Goal: Transaction & Acquisition: Purchase product/service

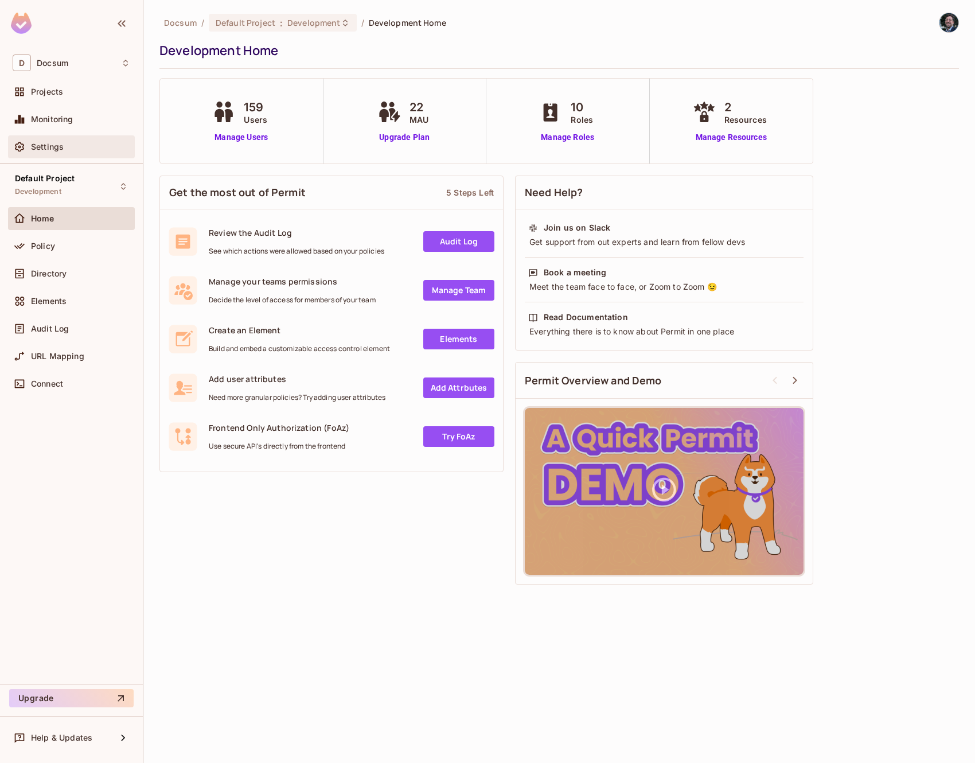
click at [67, 151] on div "Settings" at bounding box center [72, 147] width 118 height 14
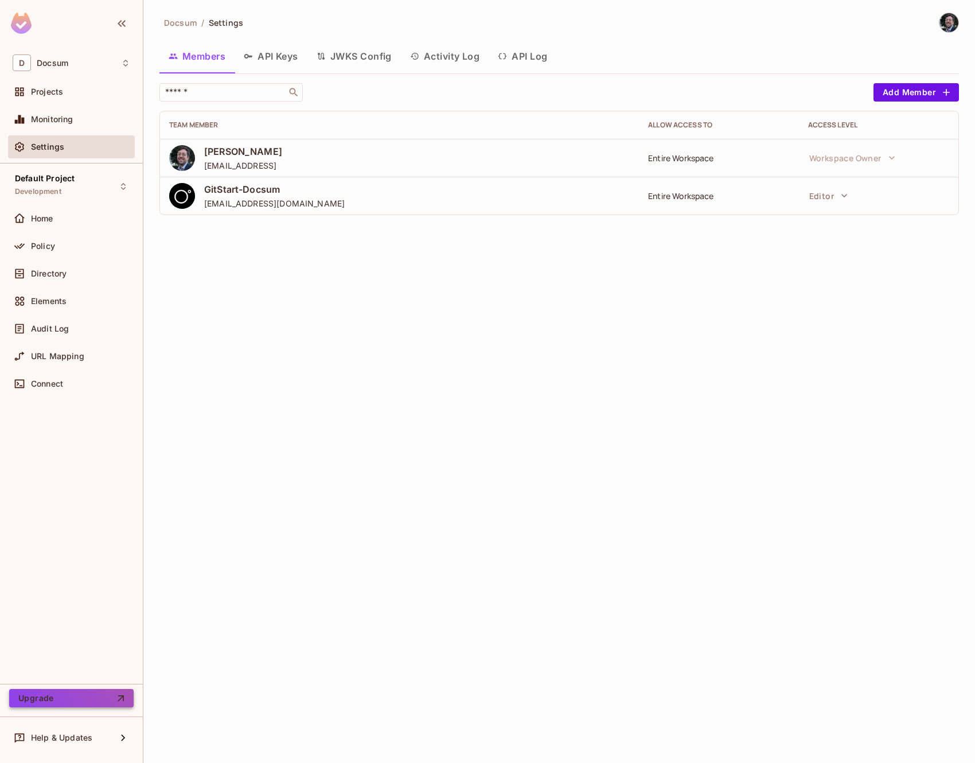
click at [114, 701] on button "Upgrade" at bounding box center [71, 698] width 124 height 18
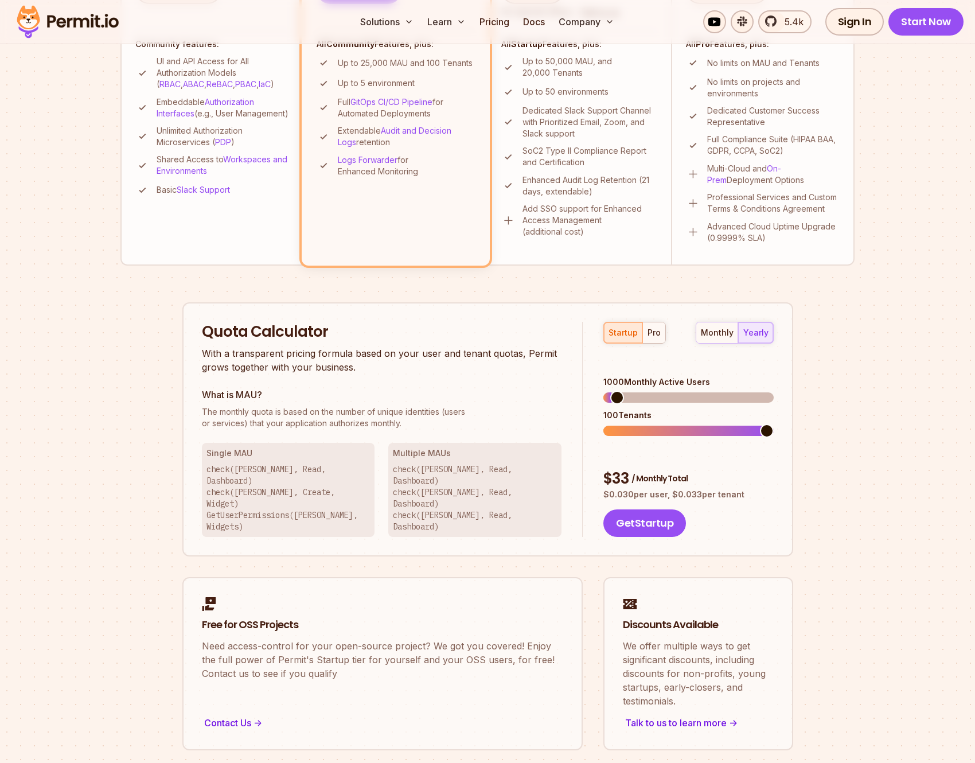
scroll to position [474, 0]
click at [605, 392] on span at bounding box center [612, 399] width 14 height 14
click at [628, 337] on div "startup pro" at bounding box center [634, 334] width 63 height 22
click at [716, 336] on div "monthly" at bounding box center [717, 333] width 33 height 11
click at [753, 338] on div "yearly" at bounding box center [755, 333] width 25 height 11
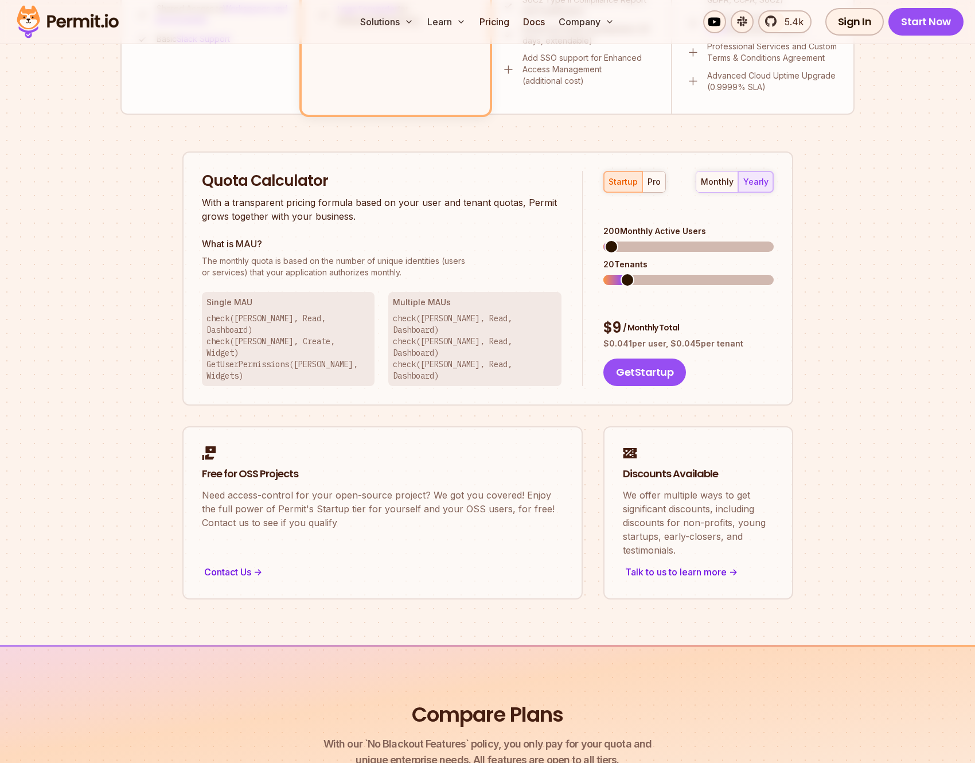
scroll to position [624, 0]
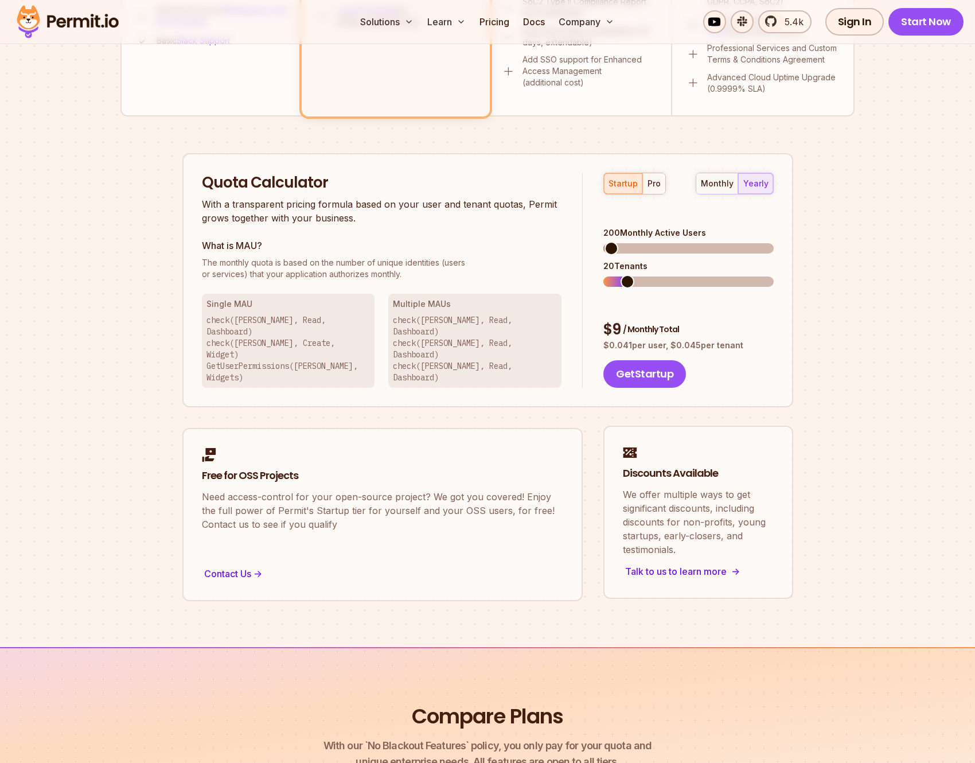
click at [682, 563] on div "Talk to us to learn more ->" at bounding box center [698, 571] width 151 height 16
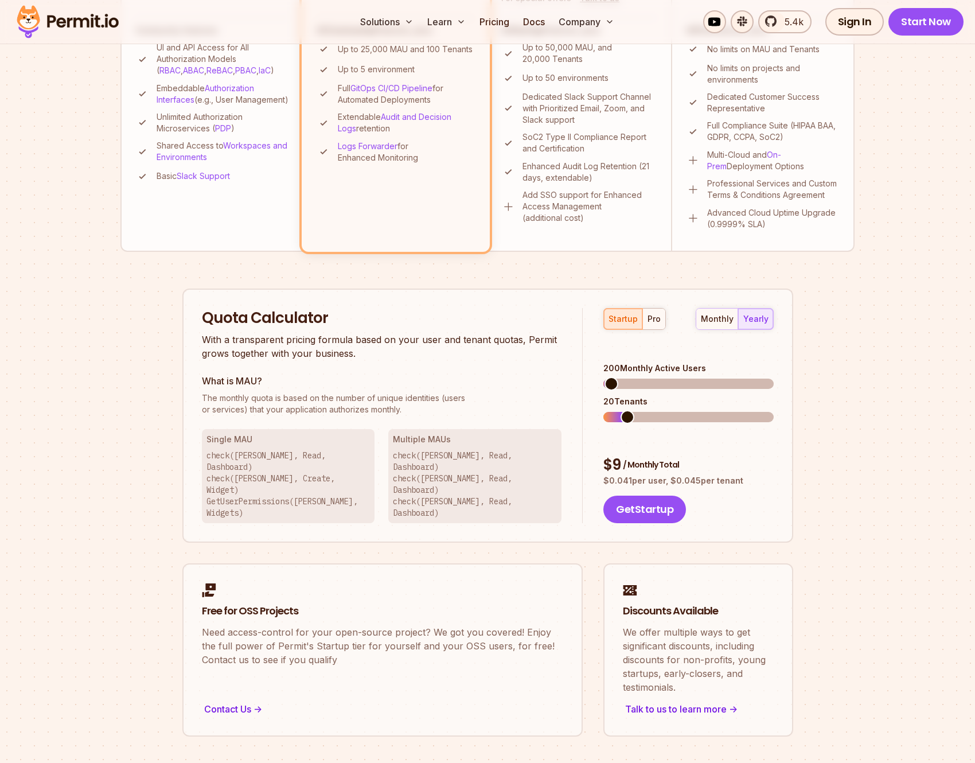
scroll to position [0, 0]
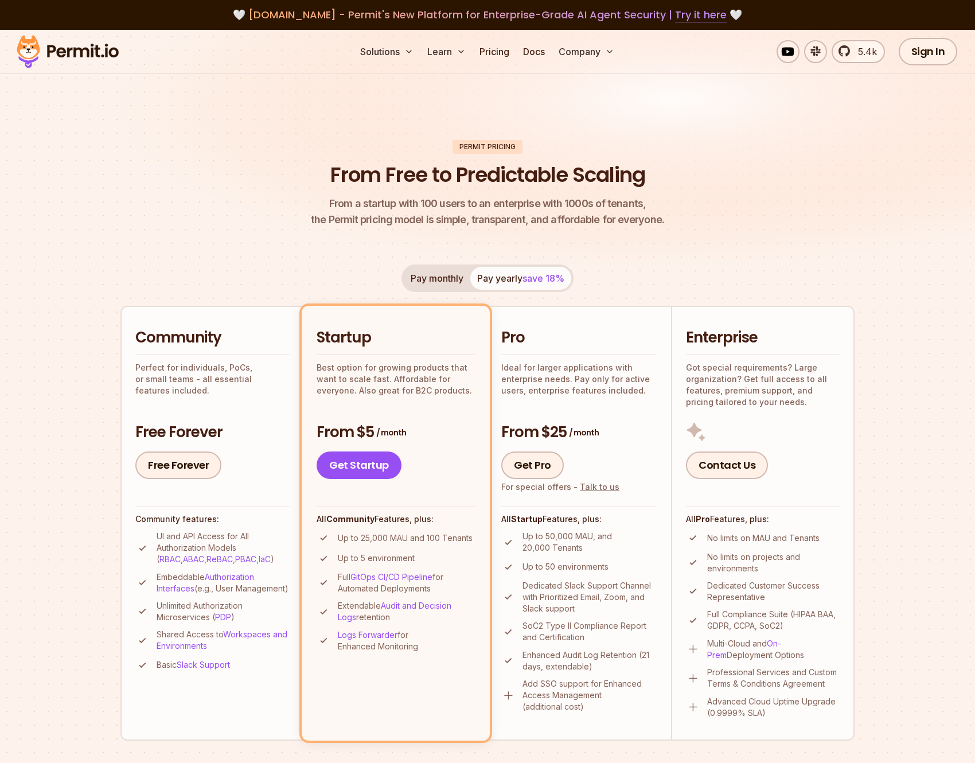
click at [433, 294] on div "Pay monthly Pay yearly save 18% Community Perfect for individuals, PoCs, or sma…" at bounding box center [487, 502] width 734 height 476
click at [433, 282] on button "Pay monthly" at bounding box center [437, 278] width 67 height 23
click at [510, 289] on button "Pay yearly save 18%" at bounding box center [520, 278] width 101 height 23
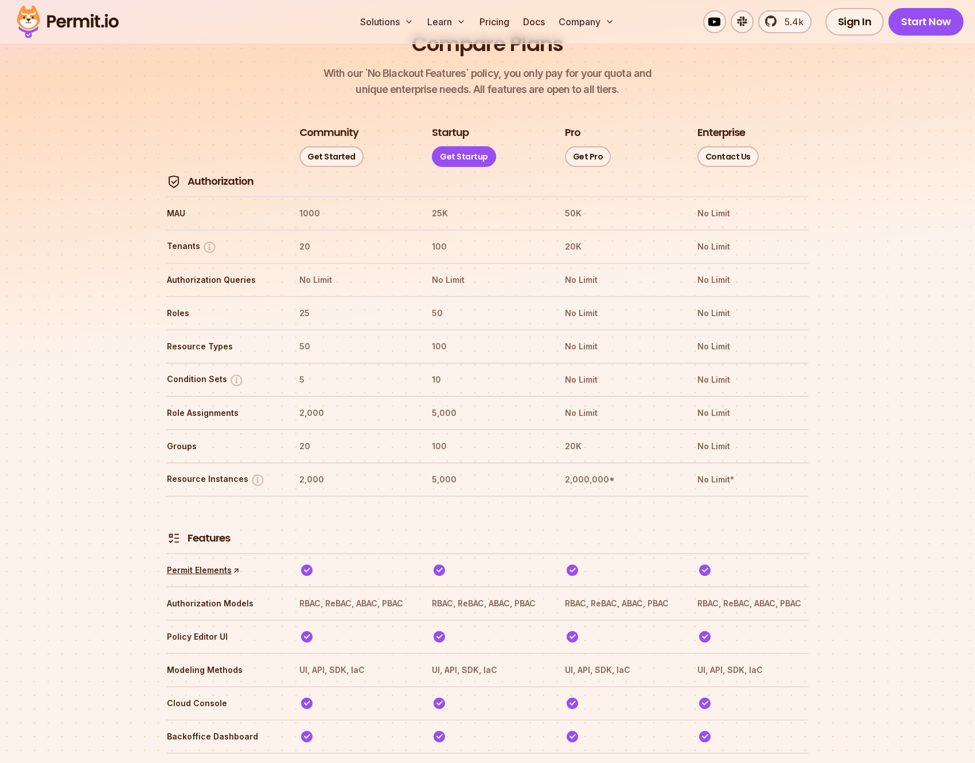
scroll to position [1298, 0]
click at [212, 238] on img at bounding box center [209, 245] width 14 height 14
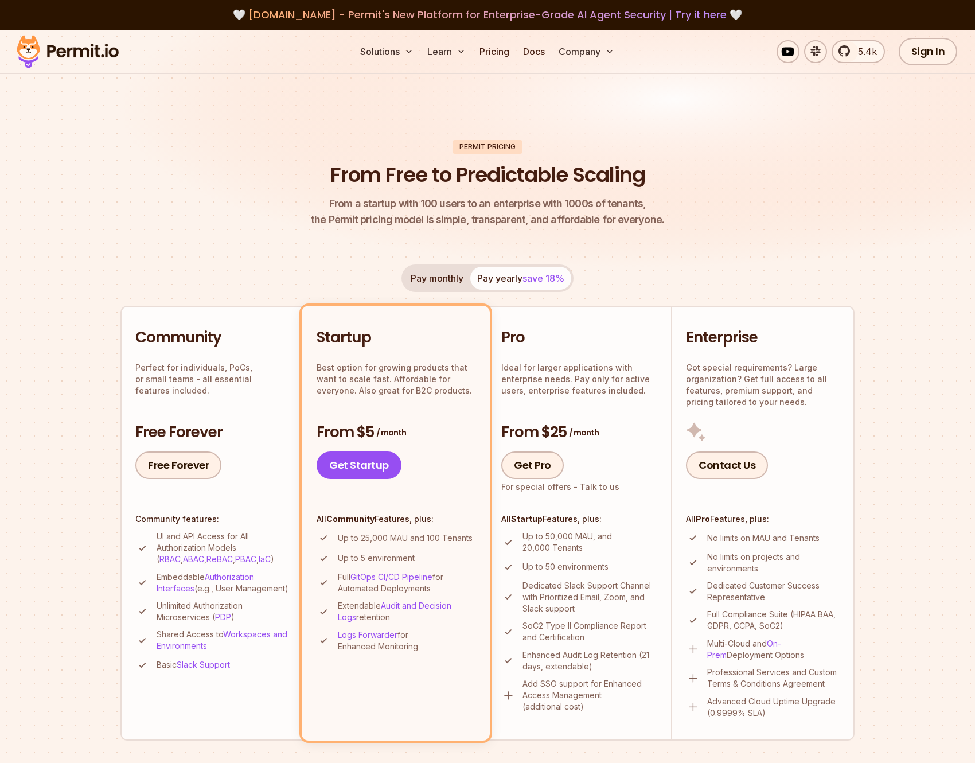
scroll to position [0, 0]
click at [492, 52] on link "Pricing" at bounding box center [494, 51] width 39 height 23
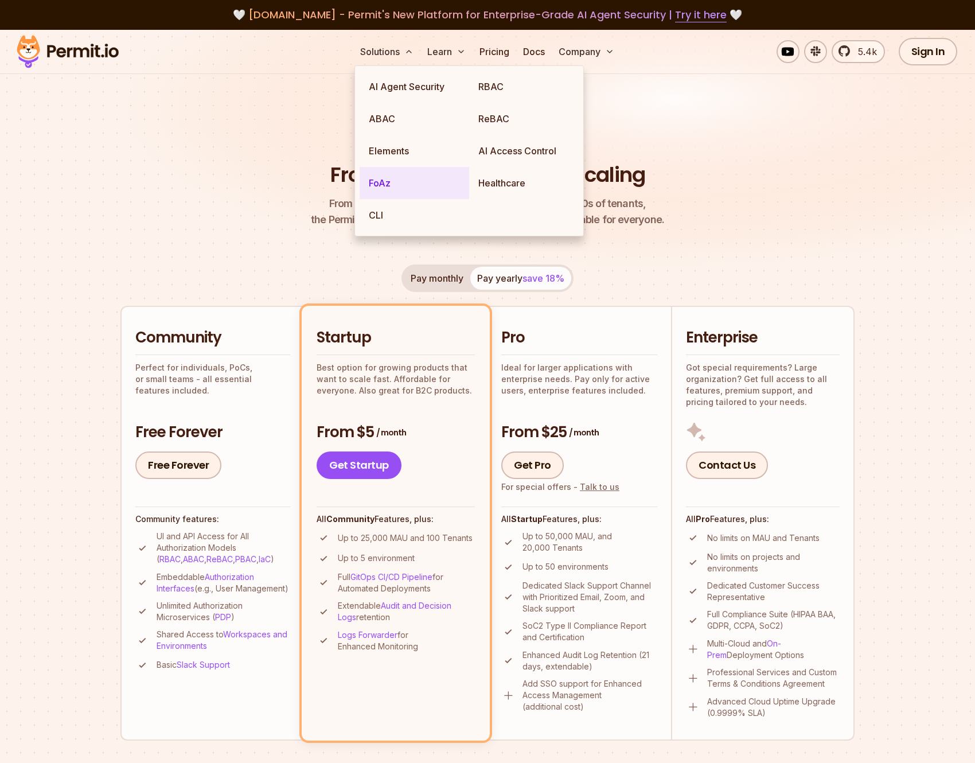
click at [398, 189] on link "FoAz" at bounding box center [415, 183] width 110 height 32
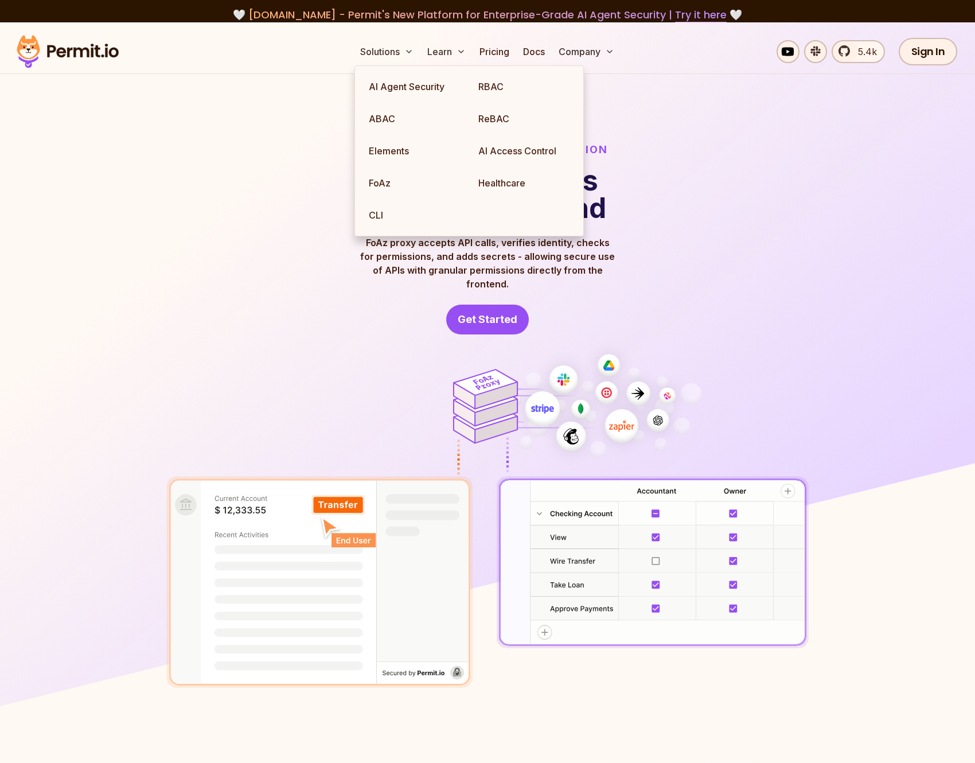
click at [299, 190] on div "FoAz: Frontend Only Authorization Use secure APIs from the frontend FoAz proxy …" at bounding box center [487, 238] width 642 height 193
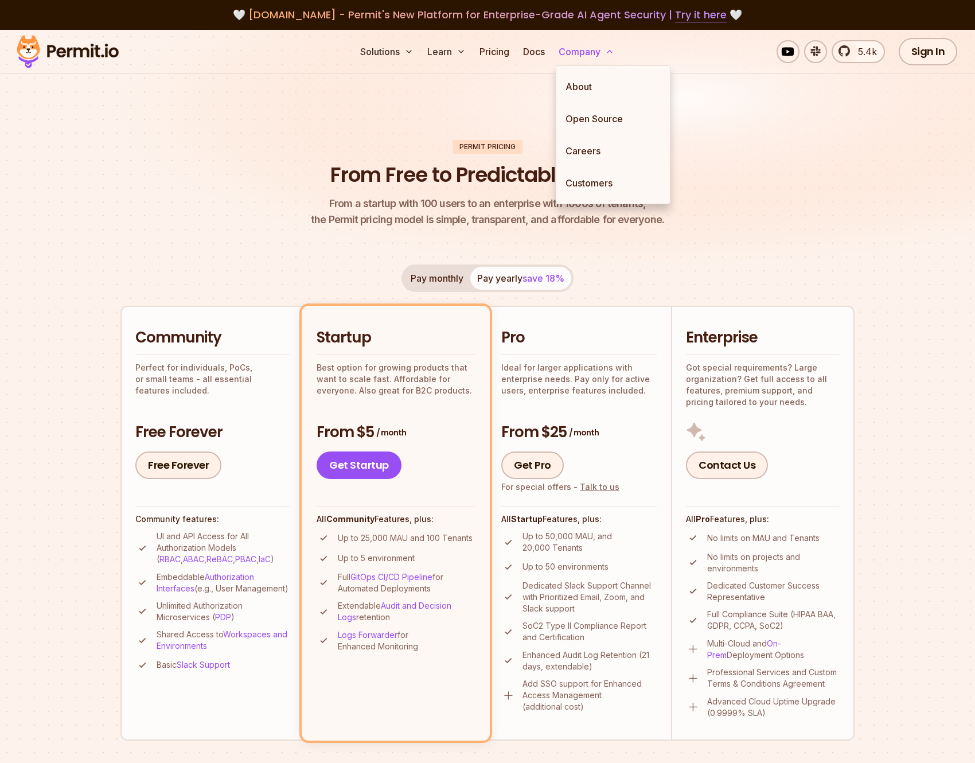
click at [602, 50] on button "Company" at bounding box center [586, 51] width 65 height 23
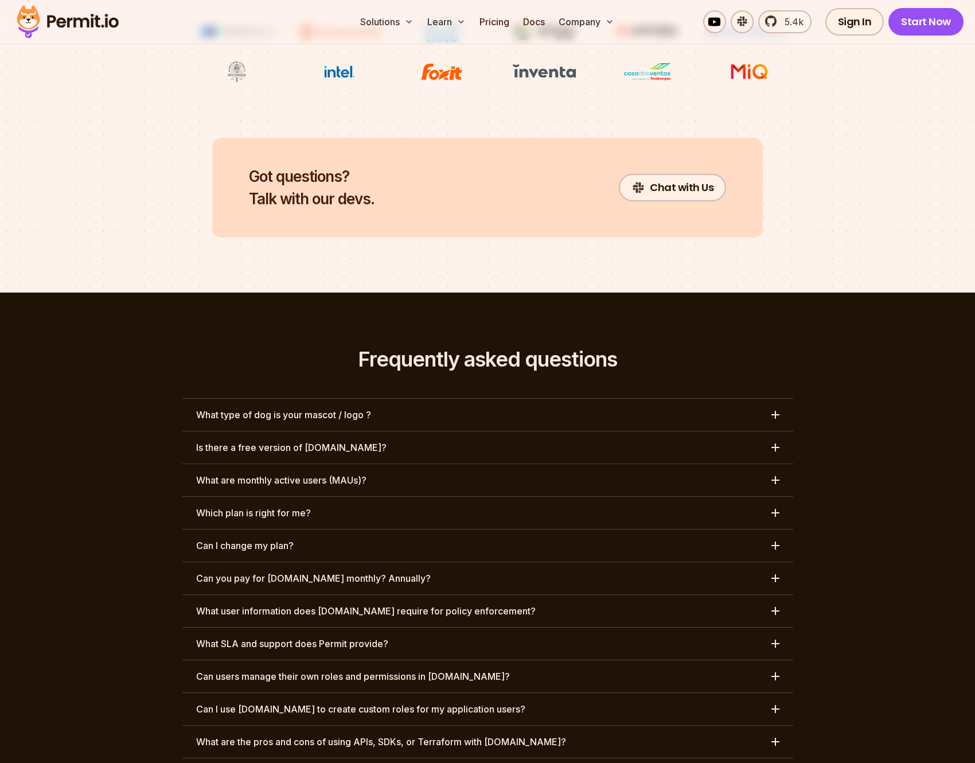
scroll to position [5024, 0]
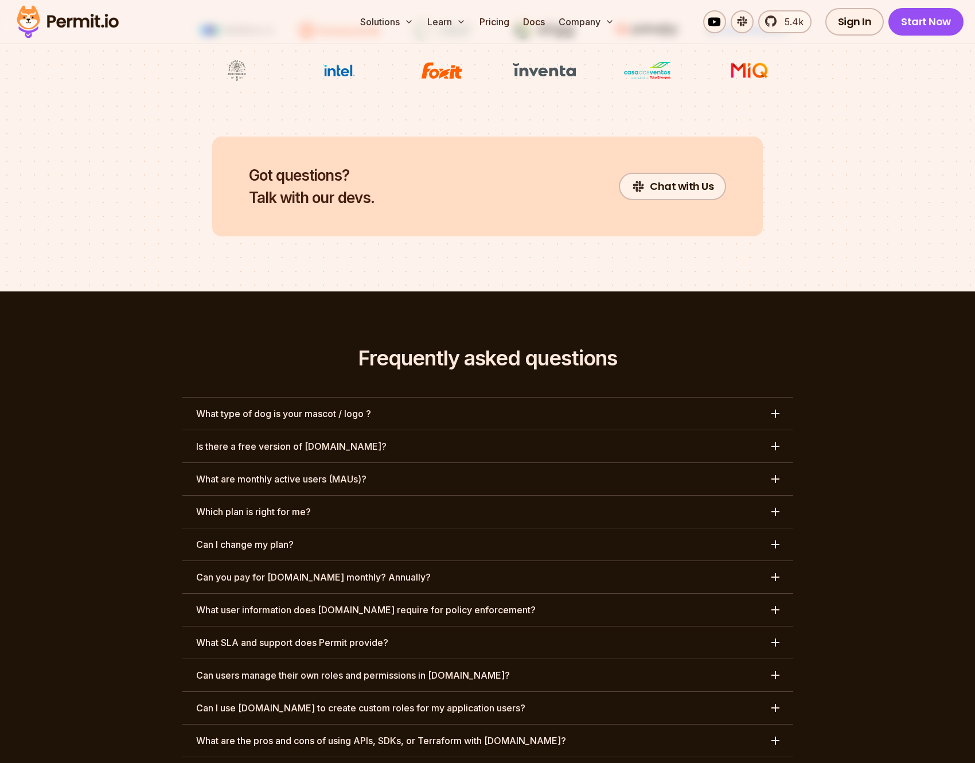
click at [486, 398] on button "What type of dog is your mascot / logo ?" at bounding box center [487, 414] width 611 height 32
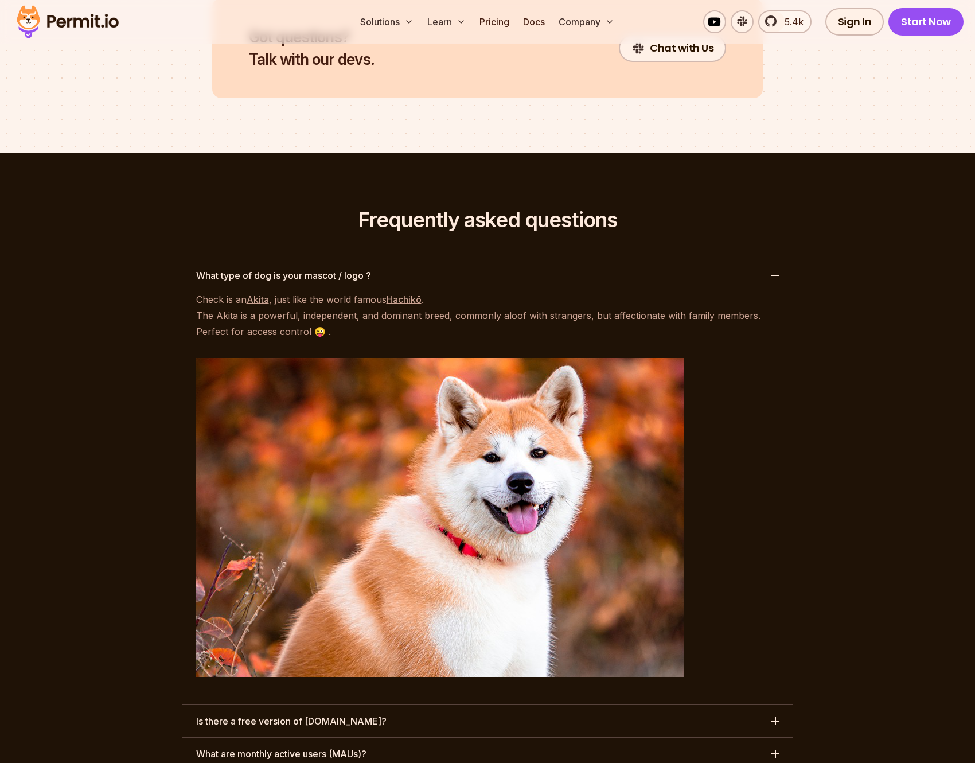
scroll to position [5157, 0]
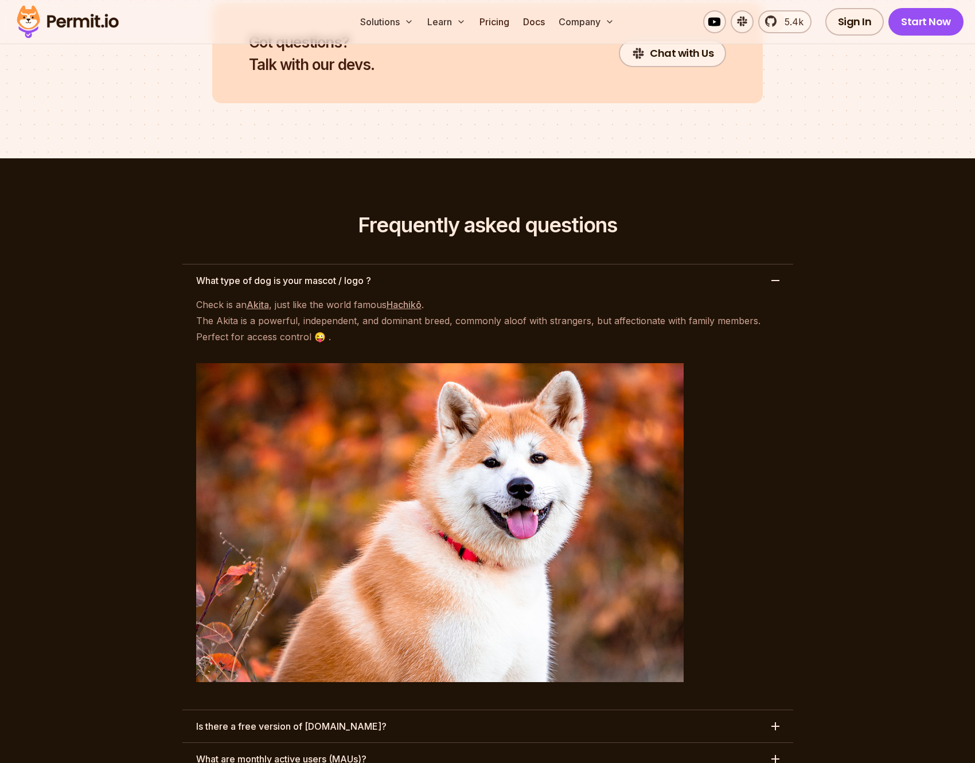
click at [504, 264] on button "What type of dog is your mascot / logo ?" at bounding box center [487, 280] width 611 height 32
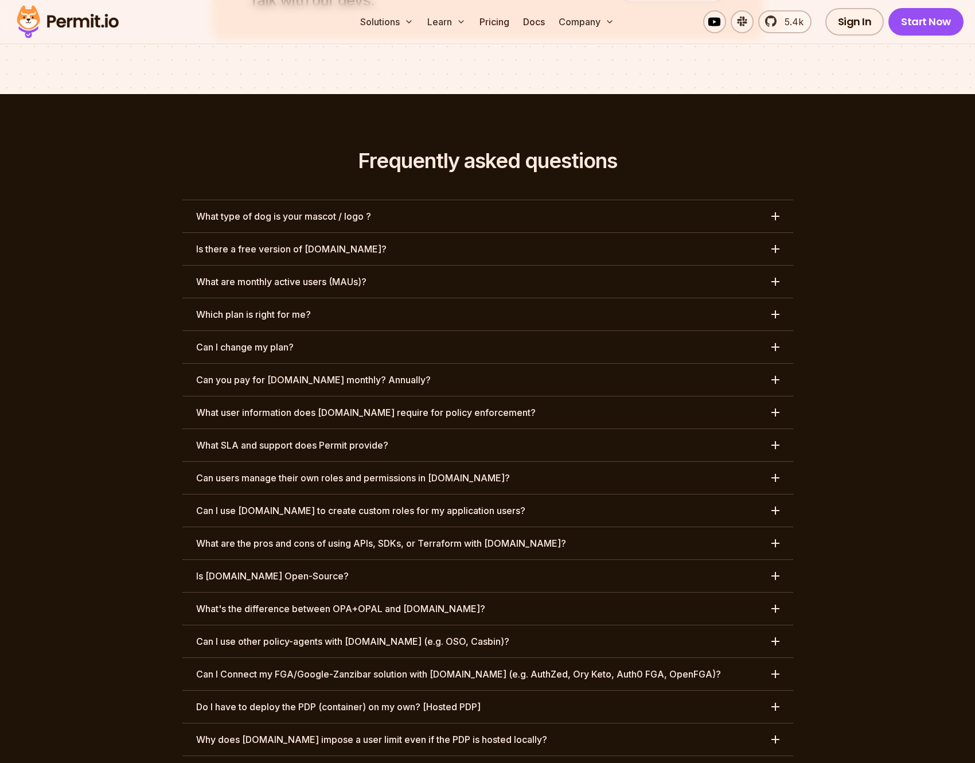
scroll to position [5222, 0]
click at [476, 298] on button "Which plan is right for me?" at bounding box center [487, 314] width 611 height 32
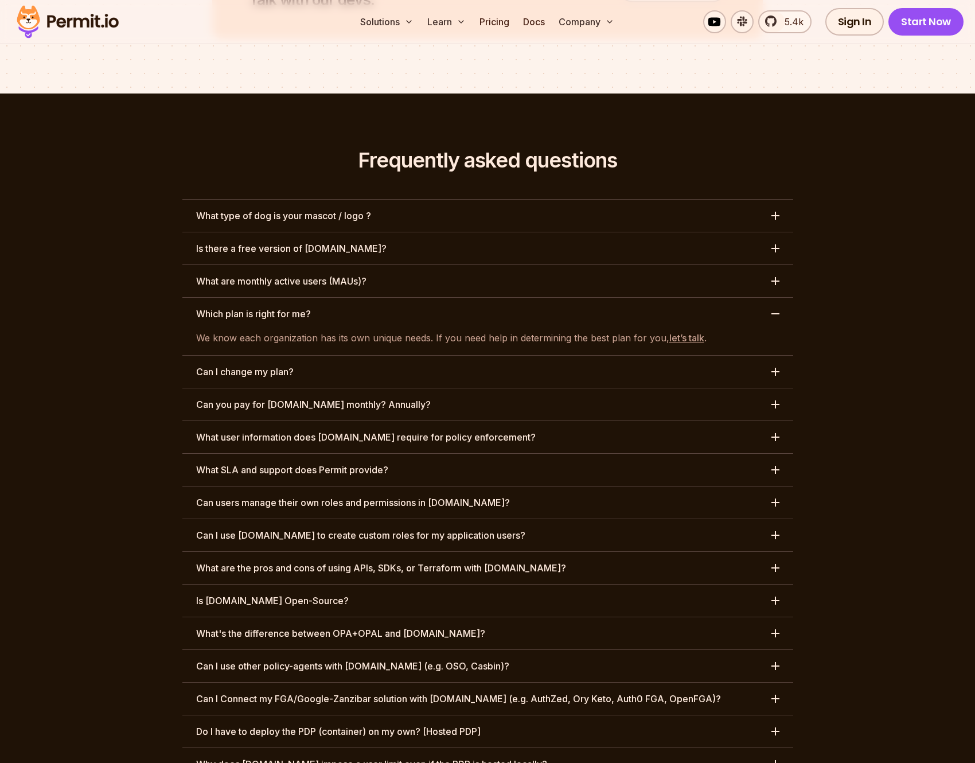
click at [450, 298] on button "Which plan is right for me?" at bounding box center [487, 314] width 611 height 32
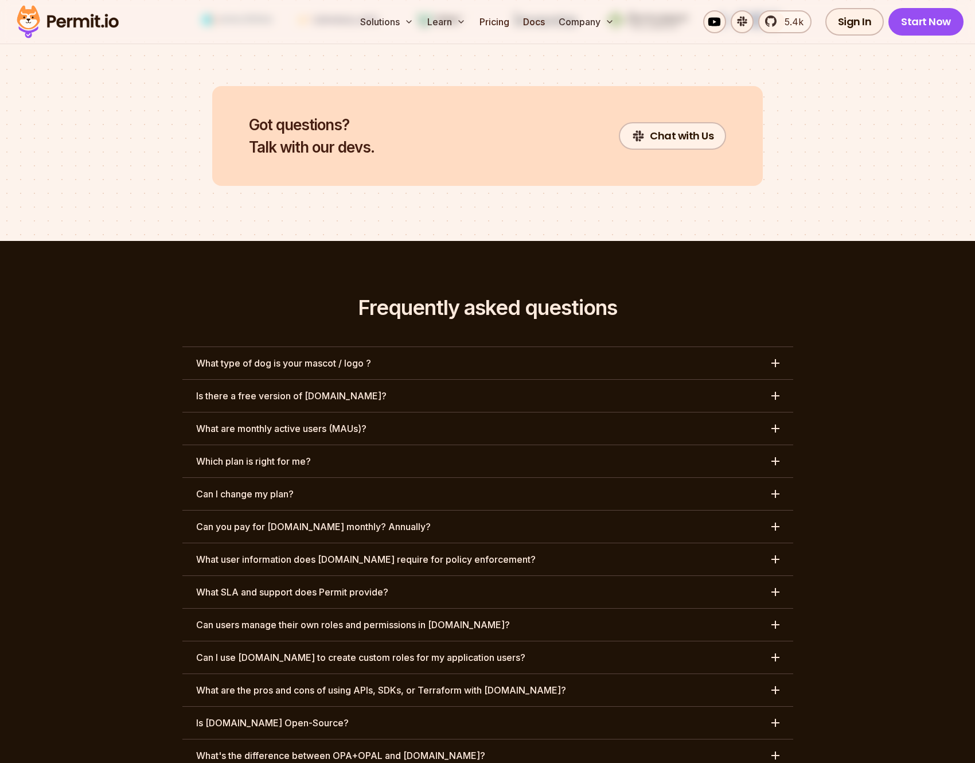
scroll to position [5056, 0]
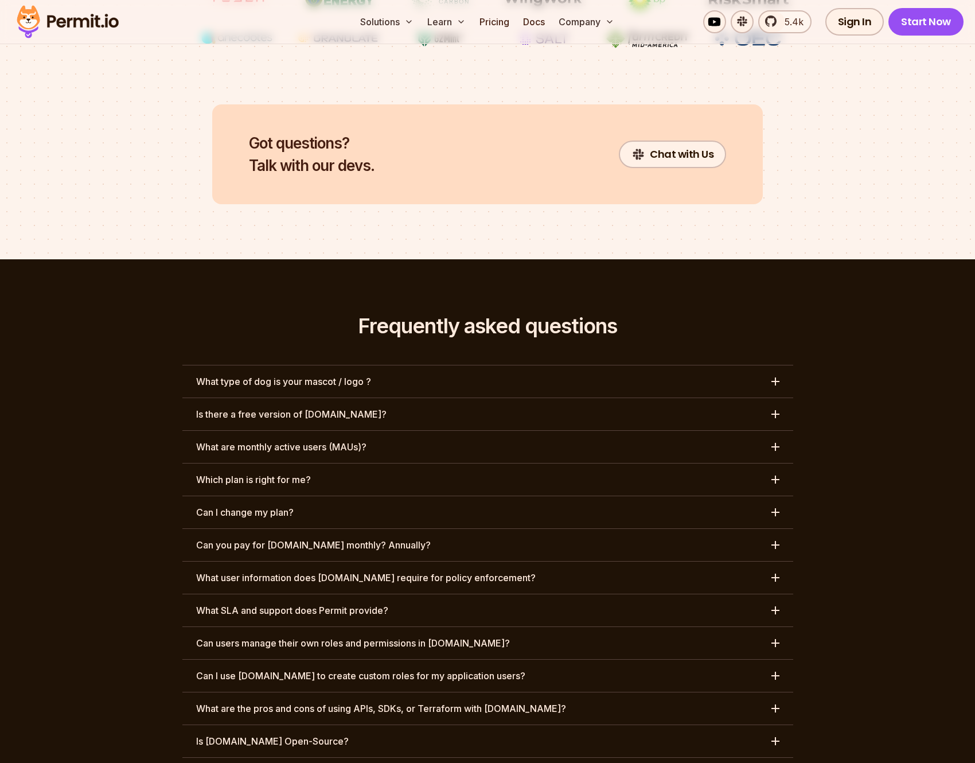
click at [874, 531] on section "Frequently asked questions What type of dog is your mascot / logo ? Is there a …" at bounding box center [487, 715] width 975 height 913
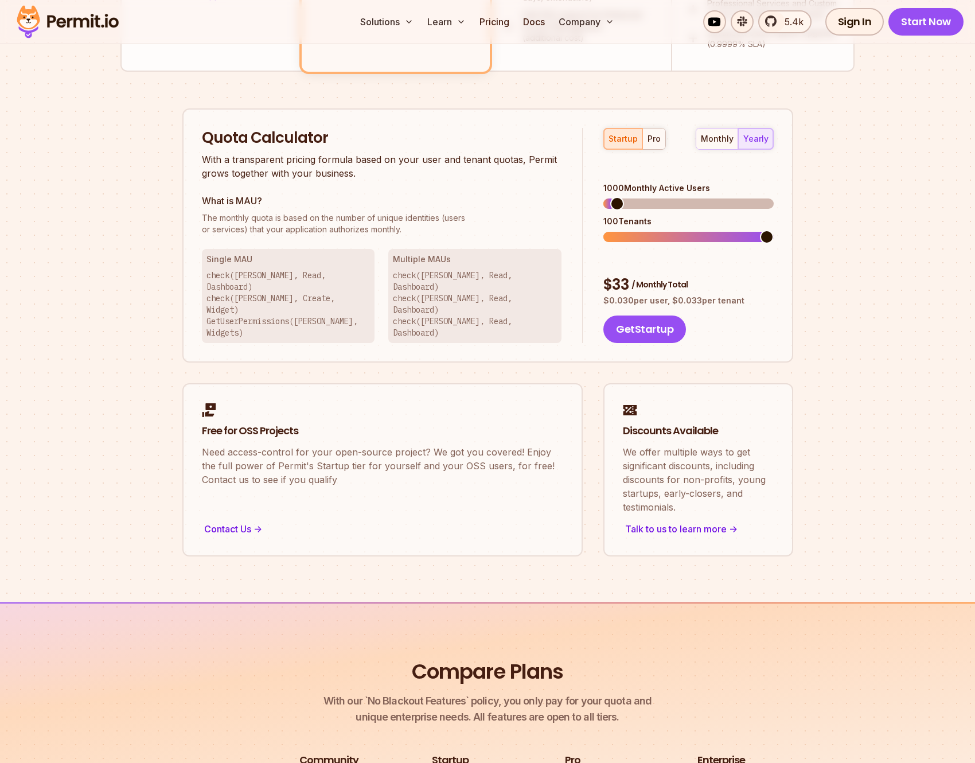
scroll to position [763, 0]
